Goal: Obtain resource: Download file/media

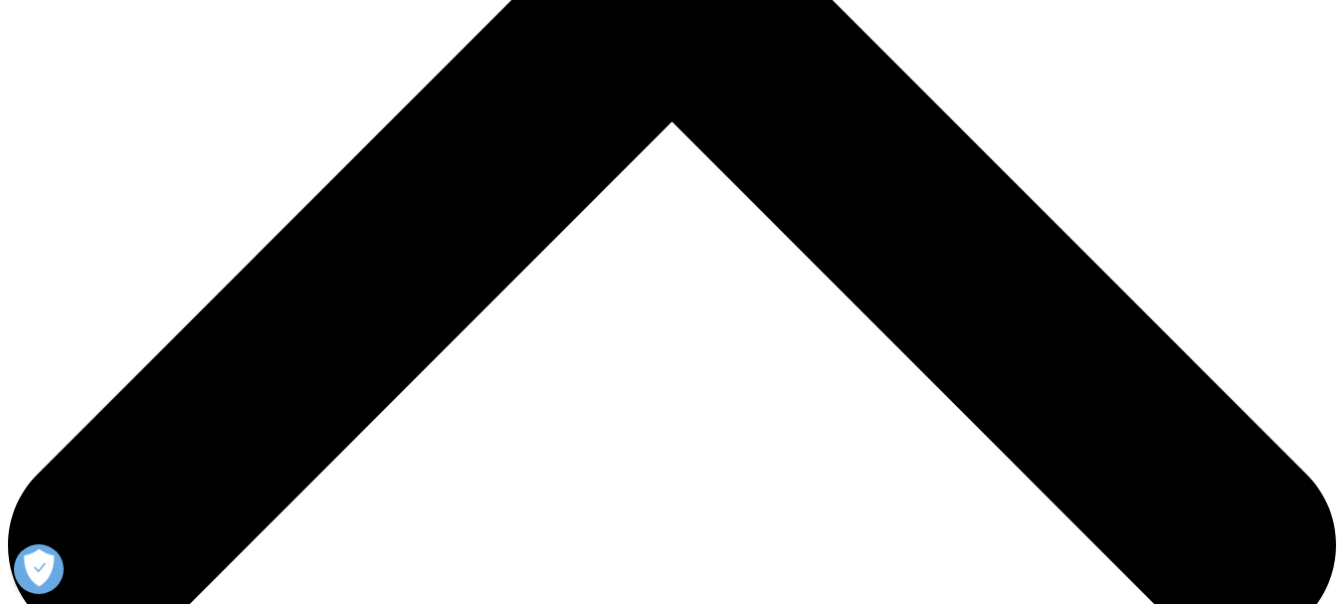
scroll to position [796, 0]
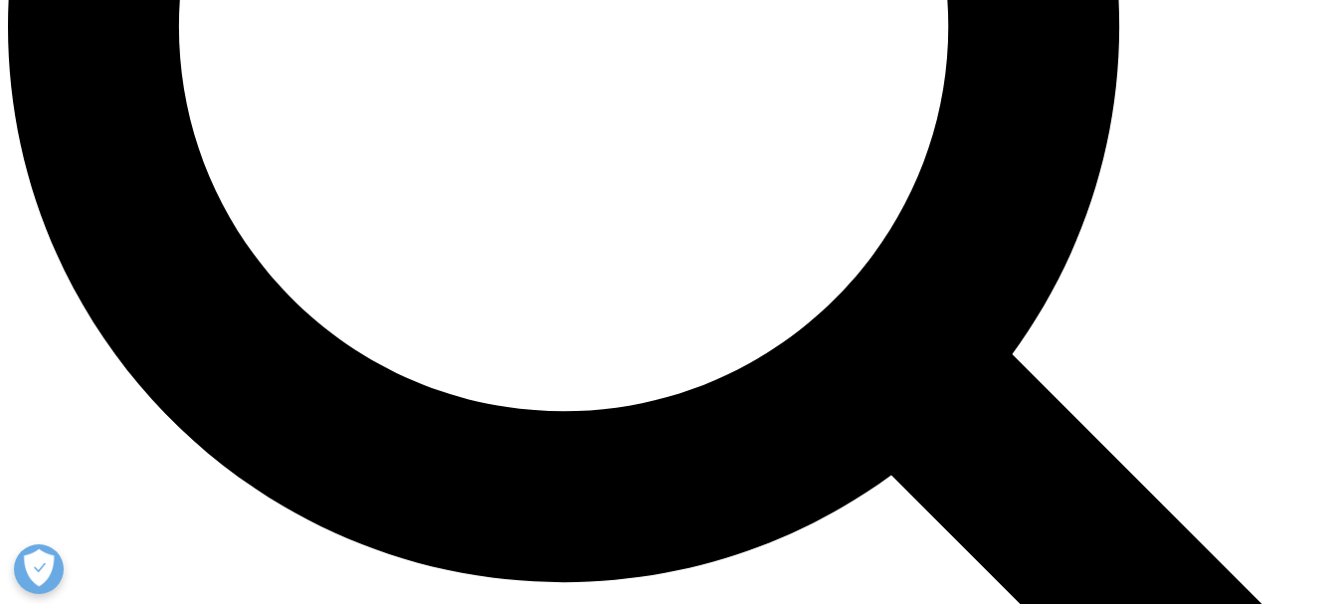
scroll to position [1989, 0]
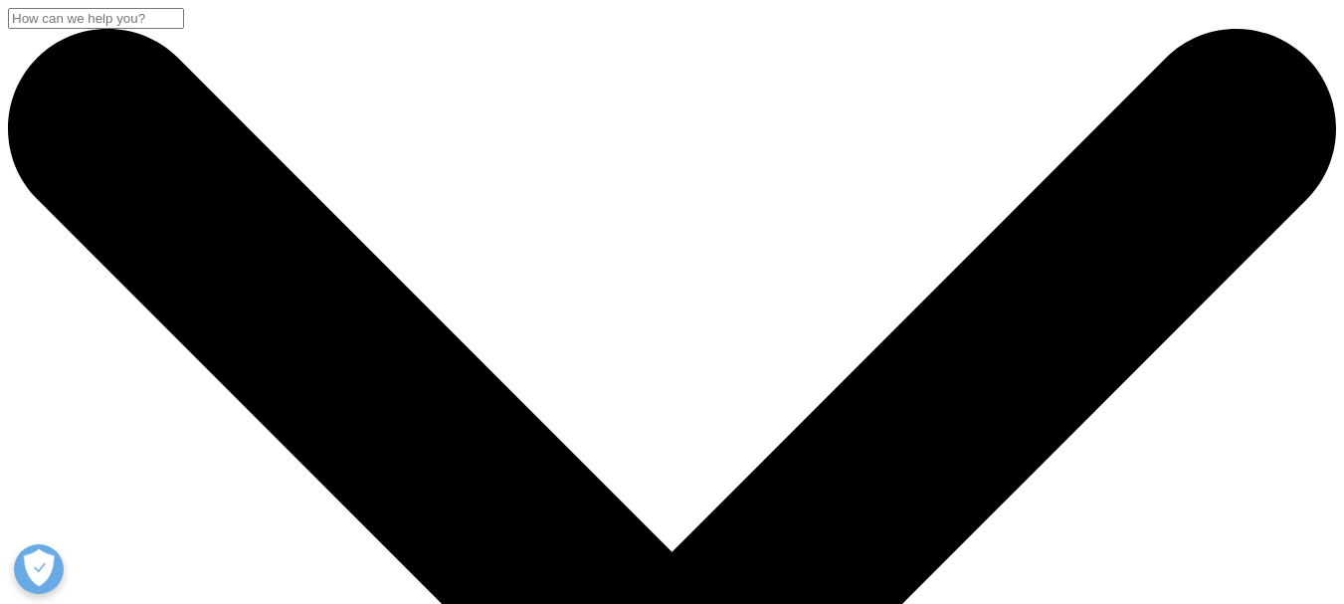
scroll to position [288, 0]
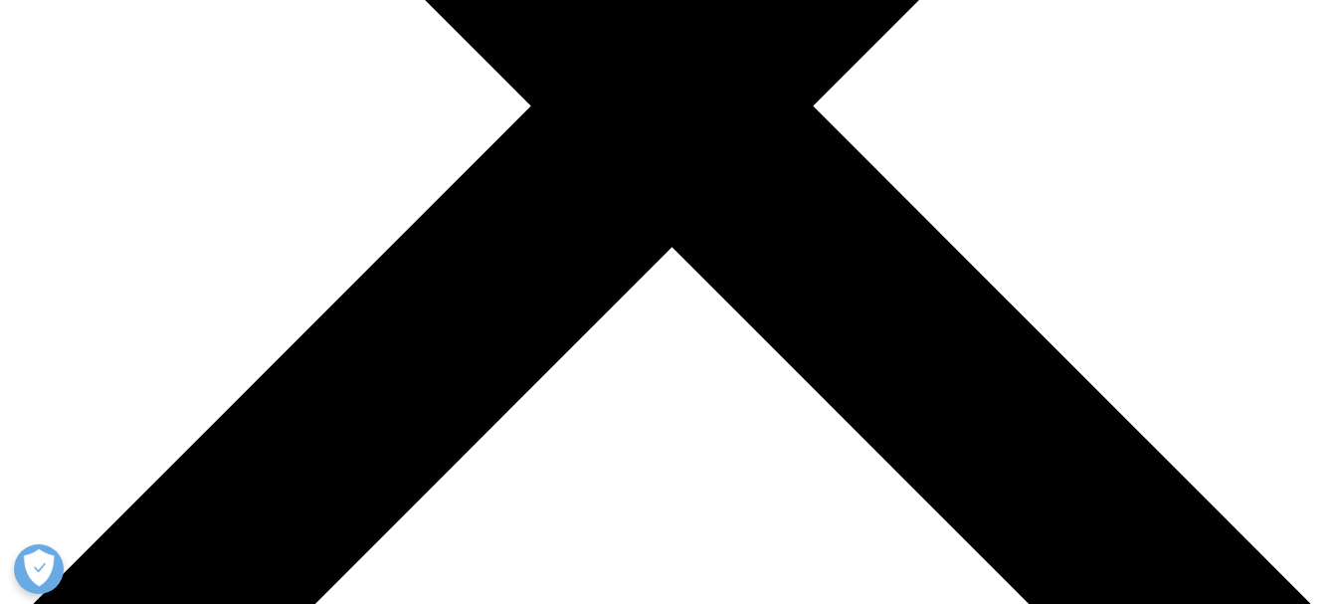
scroll to position [786, 0]
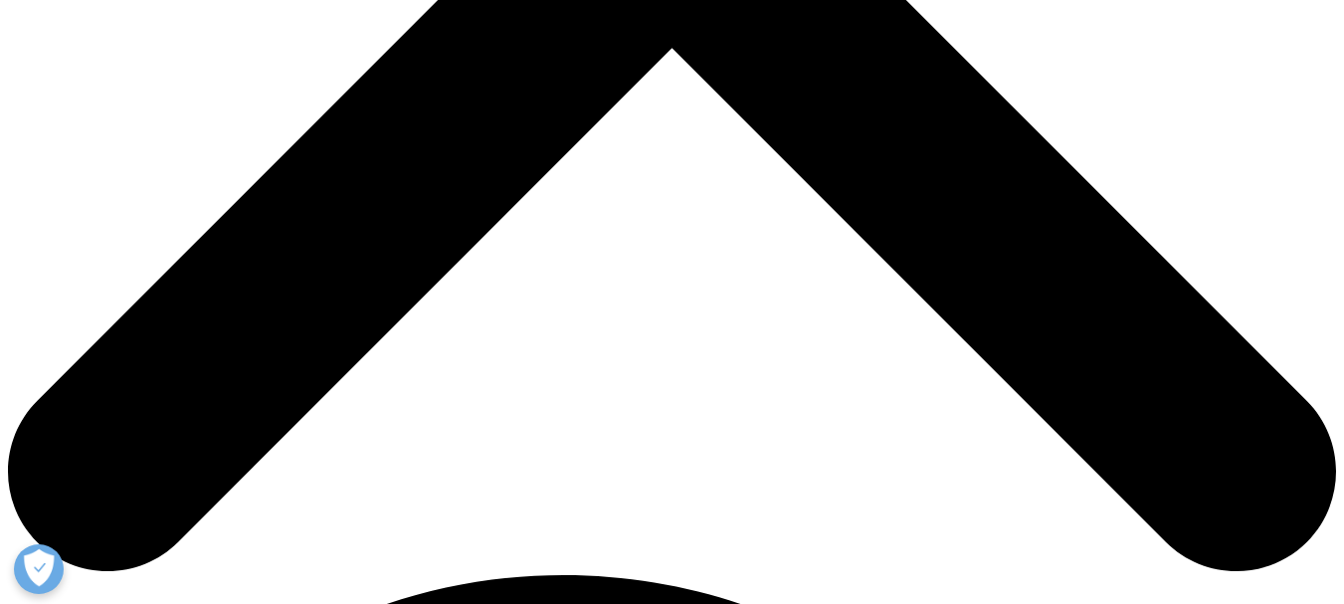
type input "[PERSON_NAME]"
type input "[EMAIL_ADDRESS][DOMAIN_NAME]"
select select "[GEOGRAPHIC_DATA]"
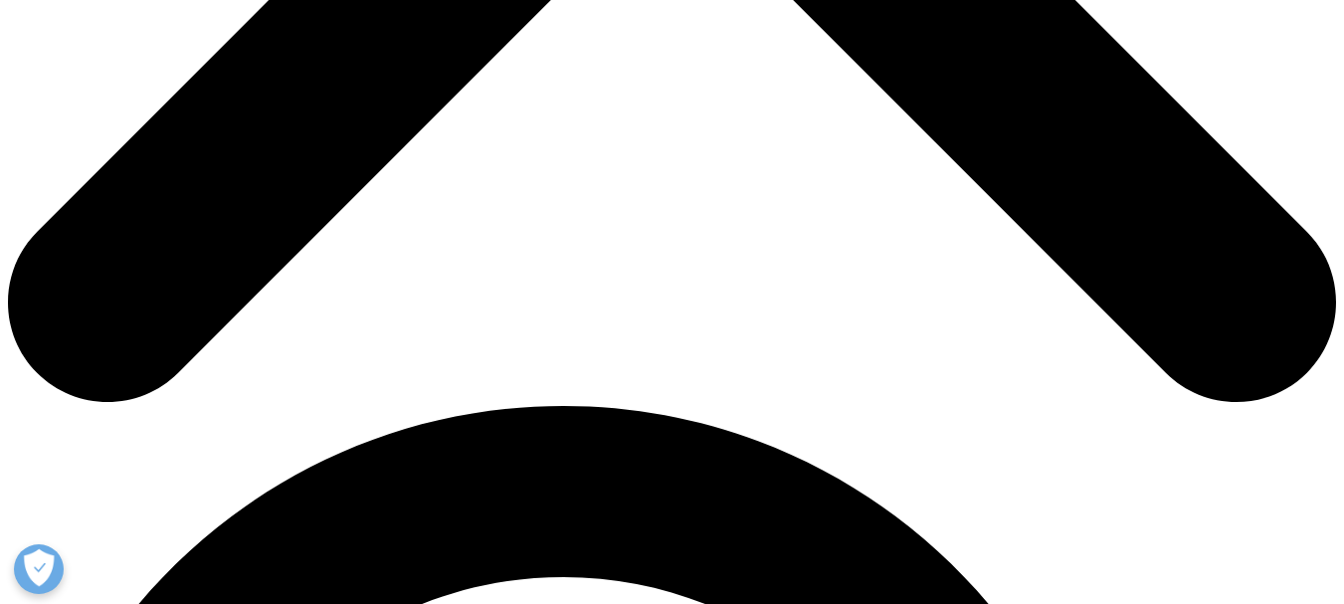
scroll to position [999, 0]
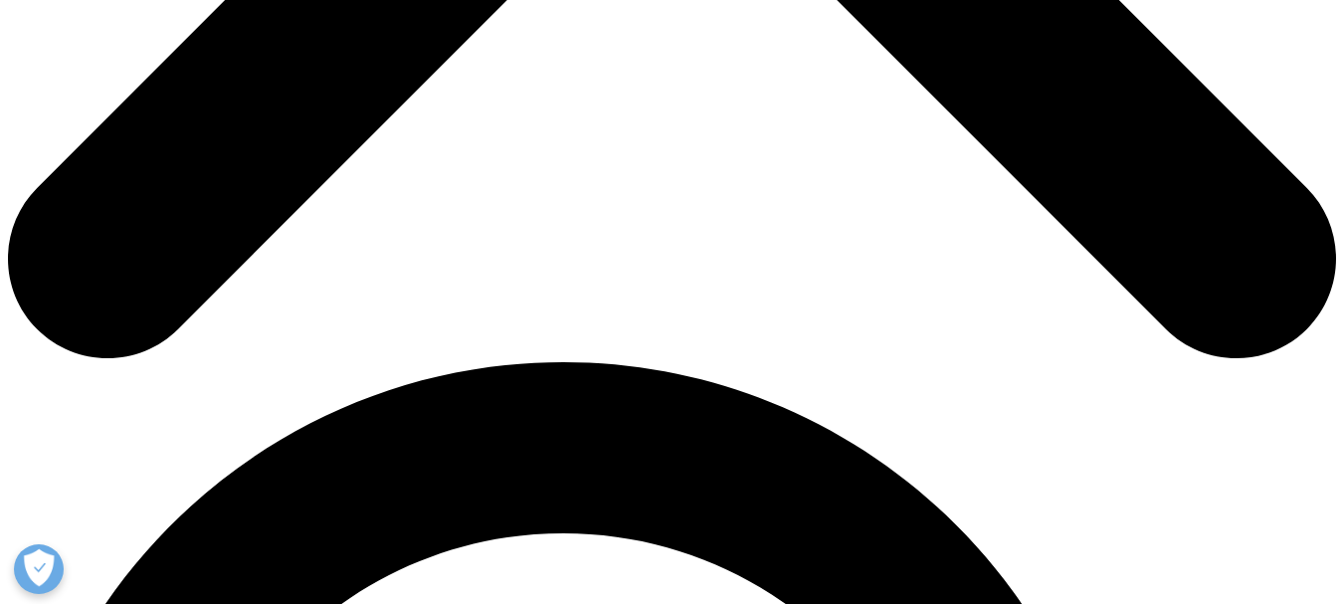
type input "Professor"
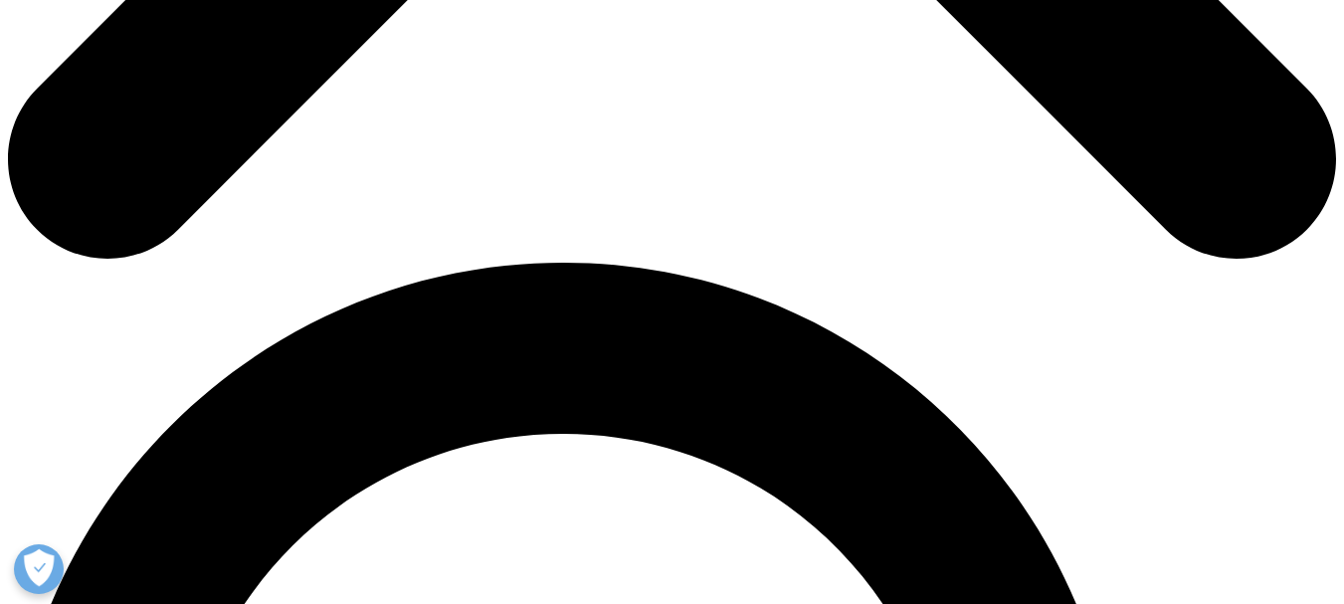
type input "UFF"
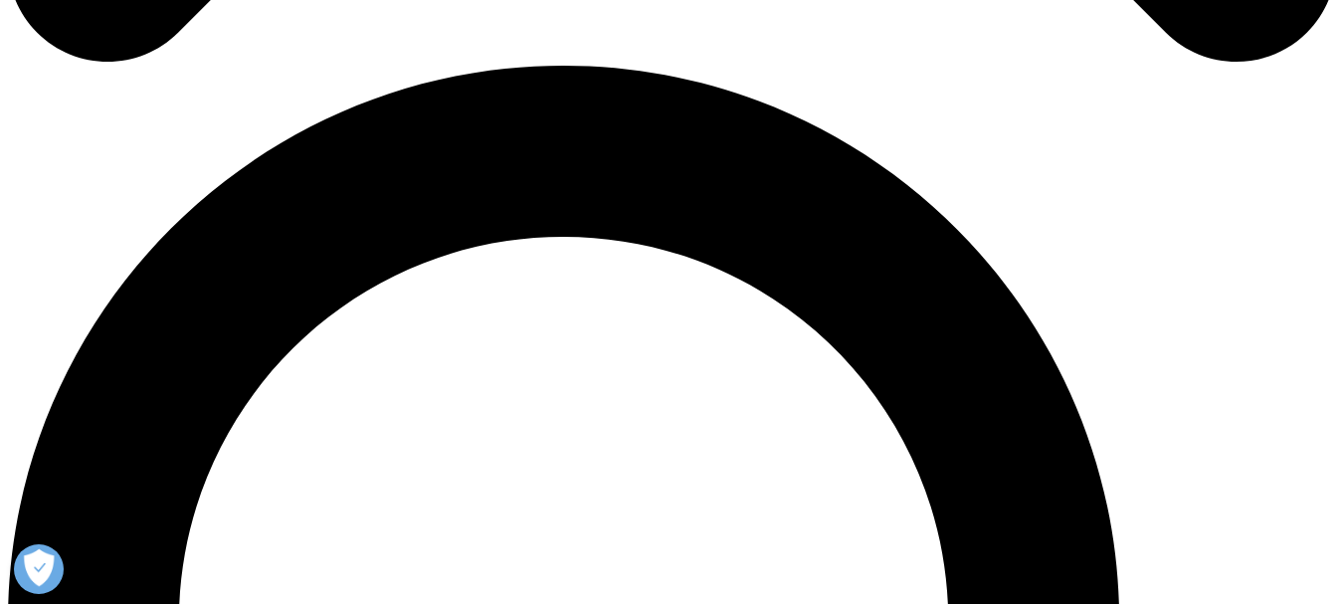
scroll to position [1297, 0]
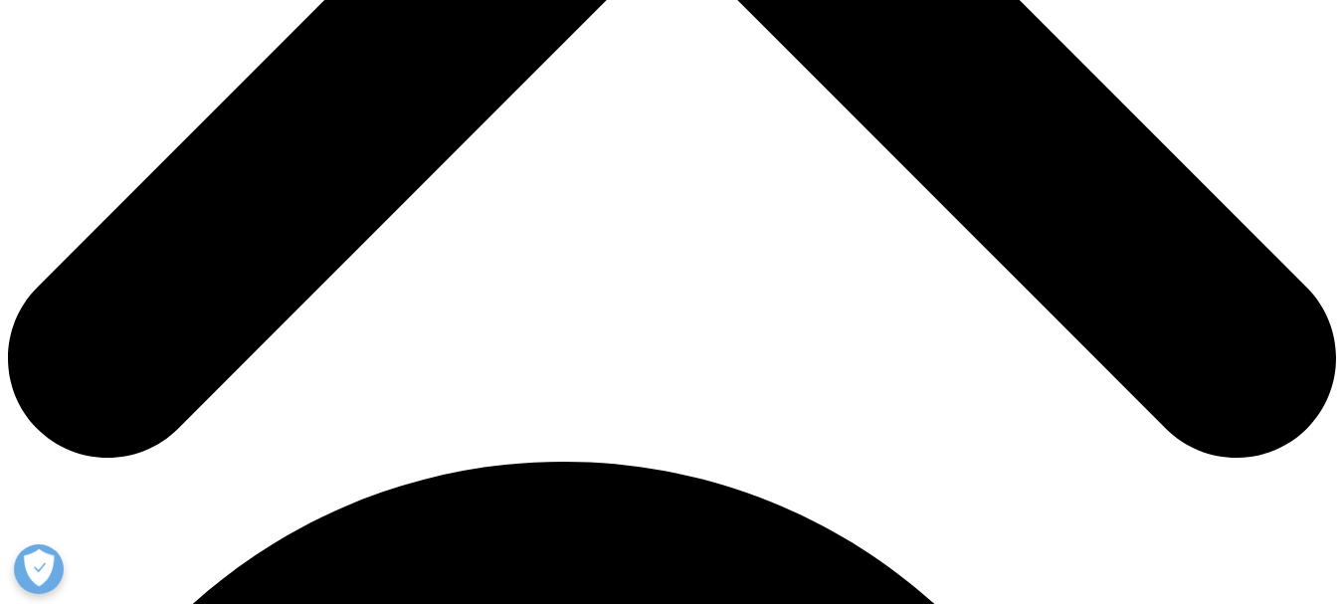
scroll to position [715, 1174]
